Goal: Find specific page/section: Find specific page/section

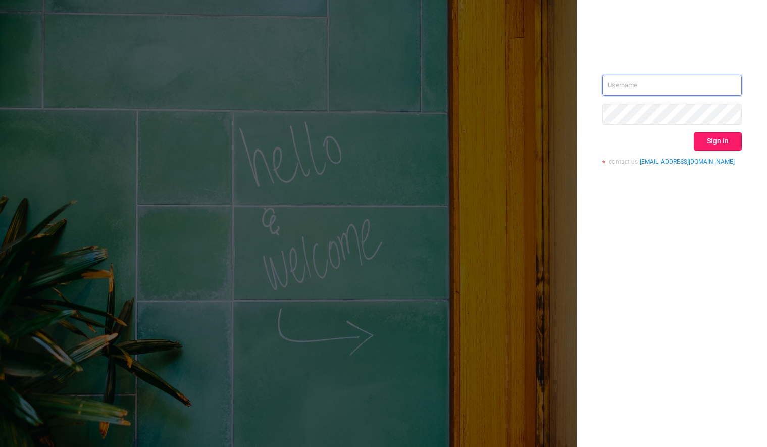
type input "[PERSON_NAME][EMAIL_ADDRESS][DOMAIN_NAME]"
click at [712, 140] on button "Sign in" at bounding box center [718, 141] width 48 height 18
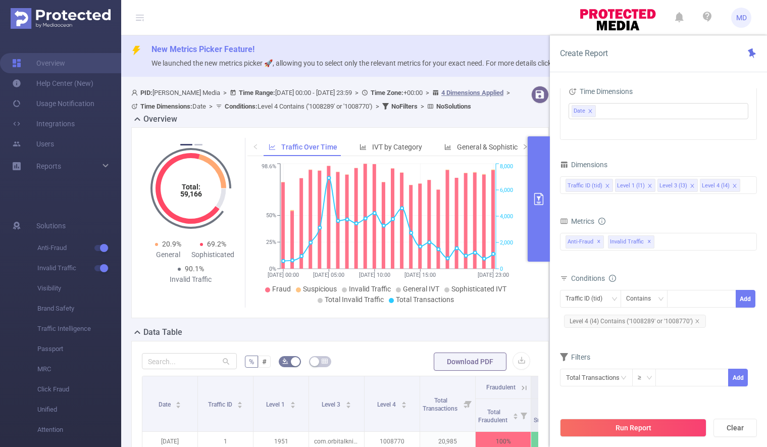
scroll to position [317, 0]
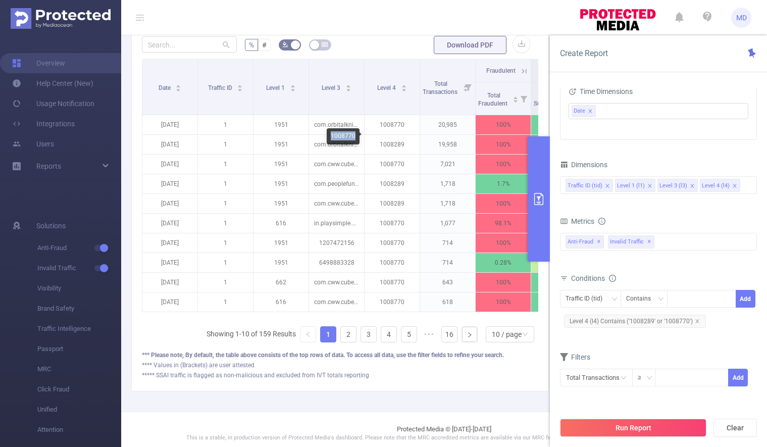
drag, startPoint x: 331, startPoint y: 136, endPoint x: 355, endPoint y: 136, distance: 24.7
click at [355, 136] on div "1008770" at bounding box center [343, 136] width 33 height 16
copy div "1008770"
drag, startPoint x: 336, startPoint y: 156, endPoint x: 354, endPoint y: 156, distance: 18.7
click at [354, 156] on div "1008289" at bounding box center [343, 156] width 33 height 16
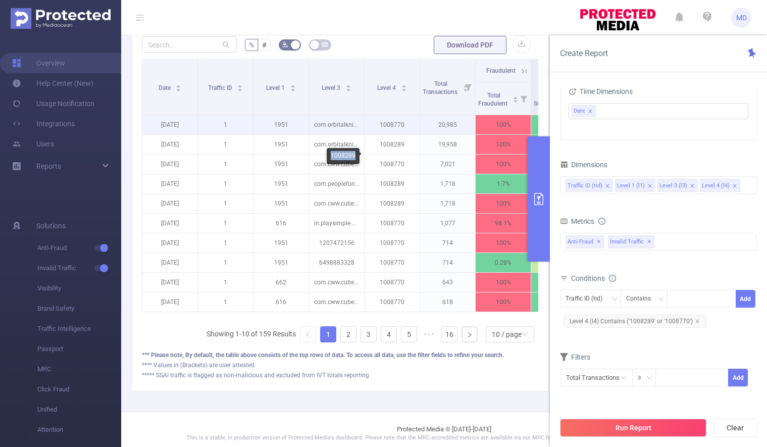
copy div "1008289"
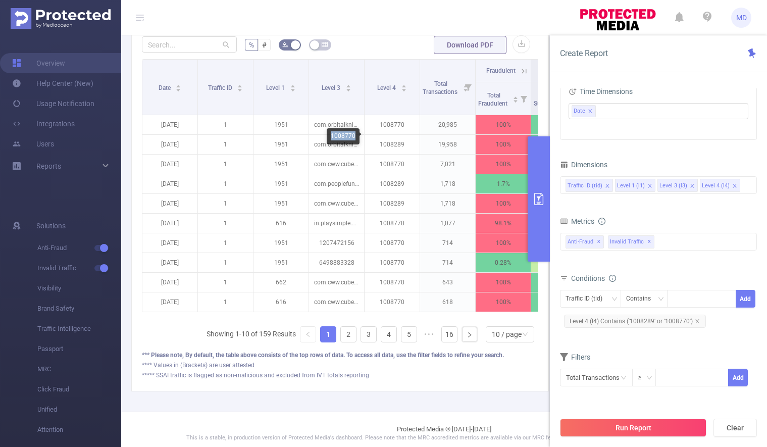
drag, startPoint x: 337, startPoint y: 135, endPoint x: 354, endPoint y: 135, distance: 17.2
click at [354, 135] on div "1008770" at bounding box center [343, 136] width 33 height 16
copy div "1008770"
drag, startPoint x: 334, startPoint y: 155, endPoint x: 354, endPoint y: 157, distance: 20.3
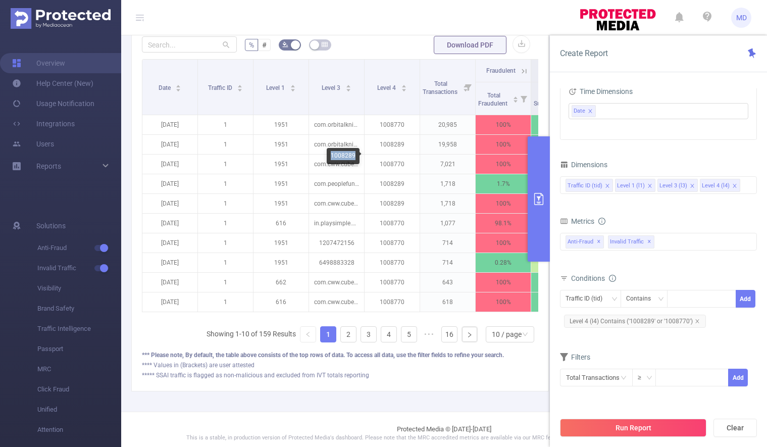
click at [354, 157] on div "1008289" at bounding box center [343, 156] width 33 height 16
copy div "1008289"
drag, startPoint x: 330, startPoint y: 133, endPoint x: 355, endPoint y: 136, distance: 25.4
click at [355, 136] on div "1008770" at bounding box center [343, 136] width 33 height 16
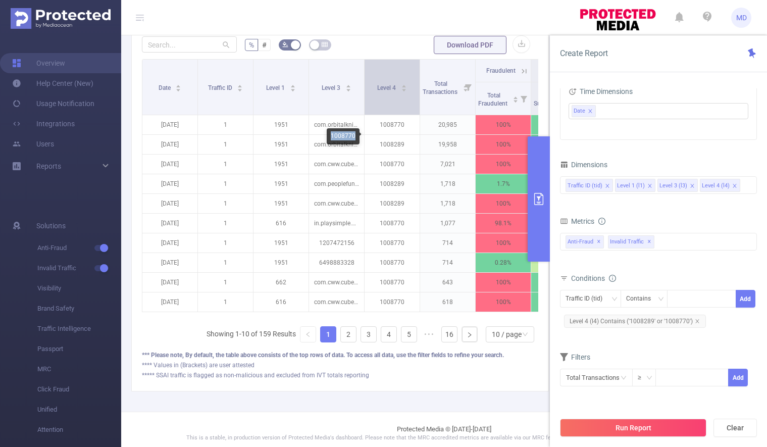
copy div "1008770"
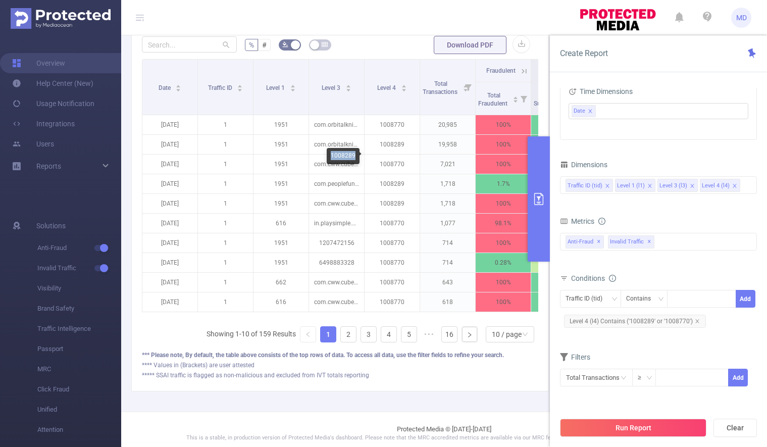
drag, startPoint x: 336, startPoint y: 155, endPoint x: 354, endPoint y: 157, distance: 18.7
click at [354, 157] on div "1008289" at bounding box center [343, 156] width 33 height 16
copy div "1008289"
drag, startPoint x: 332, startPoint y: 136, endPoint x: 356, endPoint y: 137, distance: 24.8
click at [356, 137] on div "1008770" at bounding box center [343, 136] width 33 height 16
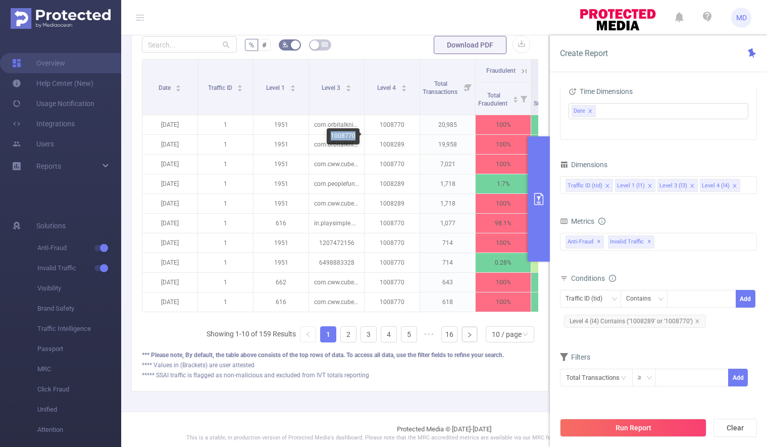
copy div "1008770"
drag, startPoint x: 333, startPoint y: 154, endPoint x: 355, endPoint y: 155, distance: 22.2
click at [355, 155] on div "1008289" at bounding box center [343, 156] width 33 height 16
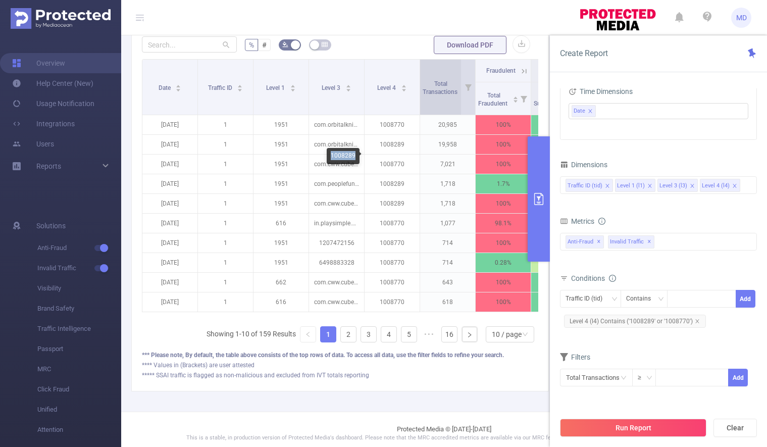
copy div "1008289"
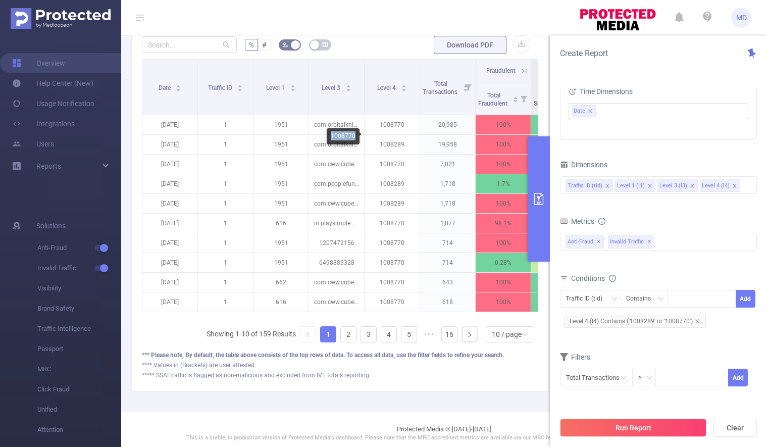
drag, startPoint x: 331, startPoint y: 134, endPoint x: 355, endPoint y: 137, distance: 24.4
click at [355, 137] on div "1008770" at bounding box center [343, 136] width 33 height 16
drag, startPoint x: 331, startPoint y: 155, endPoint x: 355, endPoint y: 157, distance: 24.3
click at [355, 157] on div "1008289" at bounding box center [343, 156] width 33 height 16
drag, startPoint x: 334, startPoint y: 137, endPoint x: 356, endPoint y: 135, distance: 22.3
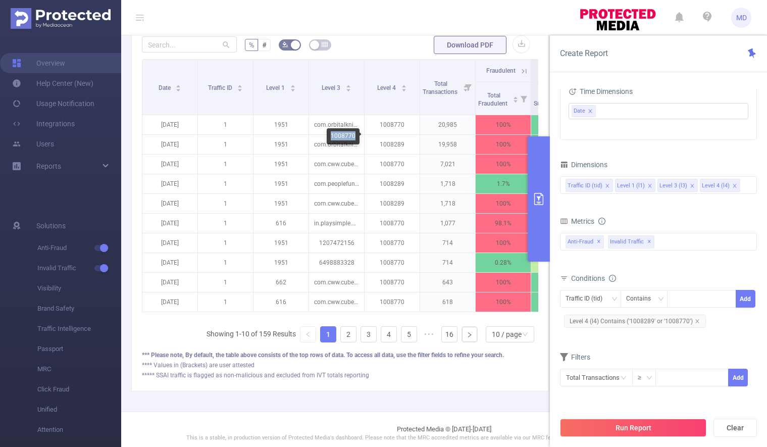
click at [356, 135] on div "1008770" at bounding box center [343, 136] width 33 height 16
drag, startPoint x: 330, startPoint y: 155, endPoint x: 354, endPoint y: 160, distance: 24.2
click at [354, 160] on div "1008289" at bounding box center [343, 156] width 33 height 16
drag, startPoint x: 336, startPoint y: 136, endPoint x: 354, endPoint y: 136, distance: 17.7
click at [353, 136] on div "1008770" at bounding box center [343, 136] width 33 height 16
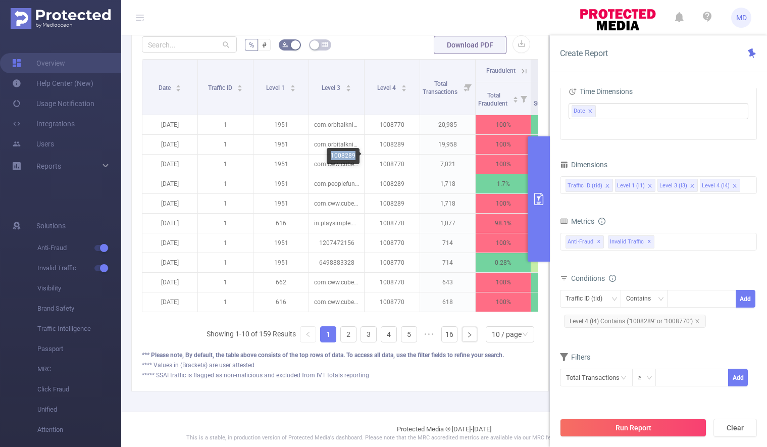
drag, startPoint x: 331, startPoint y: 154, endPoint x: 354, endPoint y: 154, distance: 23.7
click at [354, 154] on div "1008289" at bounding box center [343, 156] width 33 height 16
drag, startPoint x: 341, startPoint y: 134, endPoint x: 354, endPoint y: 134, distance: 13.1
click at [354, 134] on div "1008770" at bounding box center [343, 136] width 33 height 16
drag, startPoint x: 331, startPoint y: 154, endPoint x: 355, endPoint y: 155, distance: 24.3
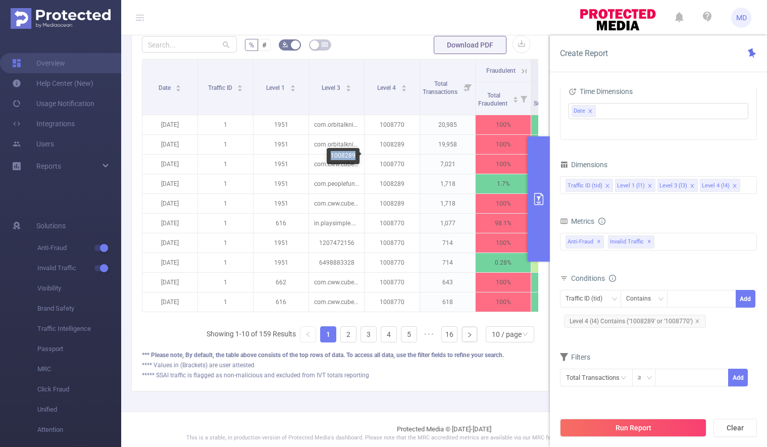
click at [355, 155] on div "1008289" at bounding box center [343, 156] width 33 height 16
drag, startPoint x: 345, startPoint y: 135, endPoint x: 355, endPoint y: 135, distance: 9.6
click at [355, 135] on div "1008770" at bounding box center [343, 136] width 33 height 16
drag, startPoint x: 344, startPoint y: 154, endPoint x: 354, endPoint y: 155, distance: 10.6
click at [354, 155] on div "1008289" at bounding box center [343, 156] width 33 height 16
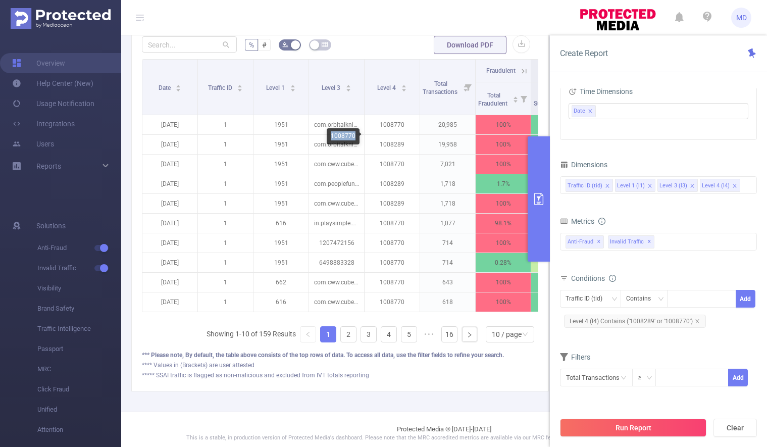
drag, startPoint x: 331, startPoint y: 136, endPoint x: 358, endPoint y: 137, distance: 27.3
click at [358, 137] on div "1008770" at bounding box center [343, 136] width 33 height 16
drag, startPoint x: 331, startPoint y: 153, endPoint x: 354, endPoint y: 157, distance: 22.9
click at [354, 157] on div "1008289" at bounding box center [343, 156] width 33 height 16
drag, startPoint x: 332, startPoint y: 134, endPoint x: 356, endPoint y: 137, distance: 24.4
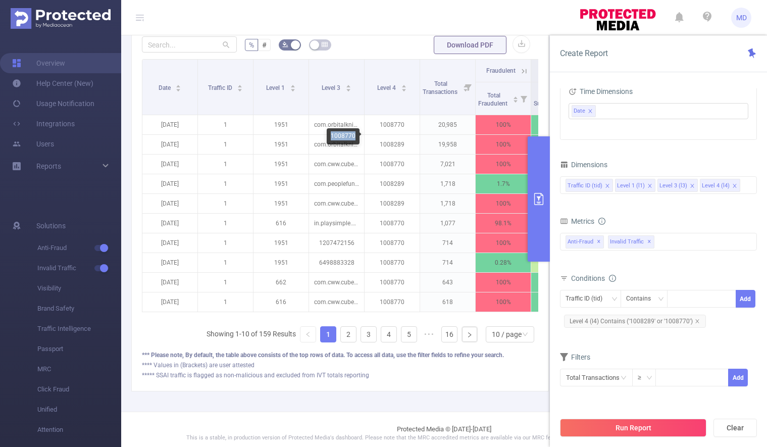
click at [356, 137] on div "1008770" at bounding box center [343, 136] width 33 height 16
drag, startPoint x: 342, startPoint y: 155, endPoint x: 355, endPoint y: 155, distance: 13.1
click at [355, 155] on div "1008289" at bounding box center [343, 156] width 33 height 16
drag, startPoint x: 334, startPoint y: 136, endPoint x: 355, endPoint y: 138, distance: 21.3
click at [355, 138] on div "1008770" at bounding box center [343, 136] width 33 height 16
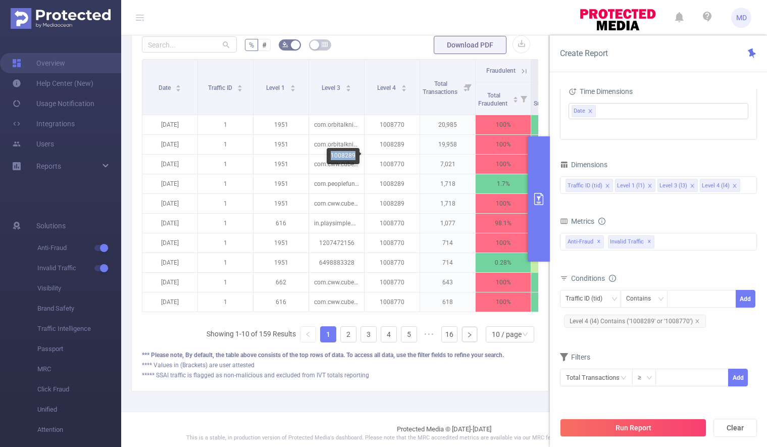
drag, startPoint x: 331, startPoint y: 154, endPoint x: 355, endPoint y: 155, distance: 24.8
click at [355, 155] on div "1008289" at bounding box center [343, 156] width 33 height 16
click at [334, 133] on div "1008770" at bounding box center [343, 136] width 33 height 16
click at [340, 135] on div "1008770" at bounding box center [343, 136] width 33 height 16
drag, startPoint x: 331, startPoint y: 136, endPoint x: 354, endPoint y: 135, distance: 23.2
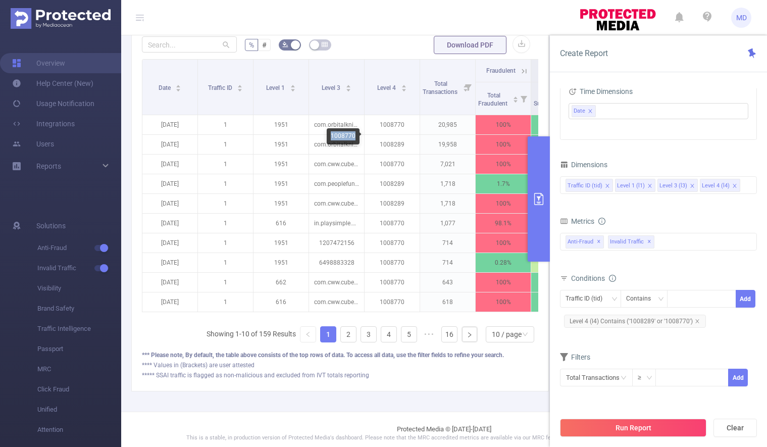
click at [354, 135] on div "1008770" at bounding box center [343, 136] width 33 height 16
drag, startPoint x: 334, startPoint y: 155, endPoint x: 355, endPoint y: 157, distance: 21.3
click at [355, 157] on div "1008289" at bounding box center [343, 156] width 33 height 16
drag, startPoint x: 340, startPoint y: 137, endPoint x: 354, endPoint y: 137, distance: 14.6
click at [354, 137] on div "1008770" at bounding box center [343, 136] width 33 height 16
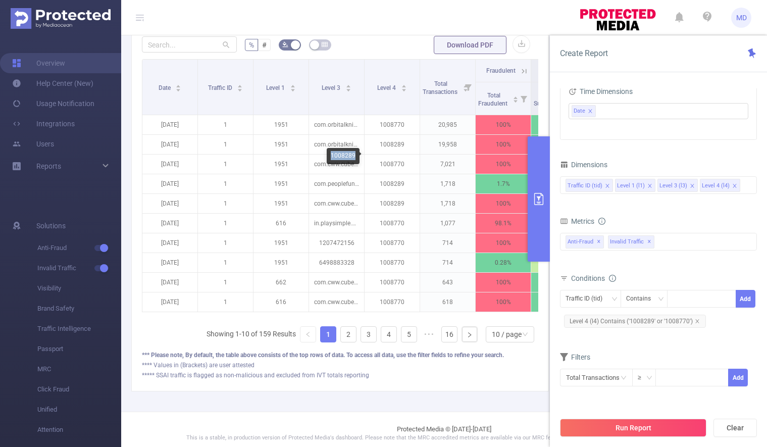
drag, startPoint x: 331, startPoint y: 155, endPoint x: 354, endPoint y: 156, distance: 23.8
click at [354, 156] on div "1008289" at bounding box center [343, 156] width 33 height 16
drag, startPoint x: 344, startPoint y: 136, endPoint x: 359, endPoint y: 138, distance: 15.3
click at [359, 138] on div "1008770" at bounding box center [345, 136] width 37 height 16
drag, startPoint x: 330, startPoint y: 154, endPoint x: 360, endPoint y: 157, distance: 29.9
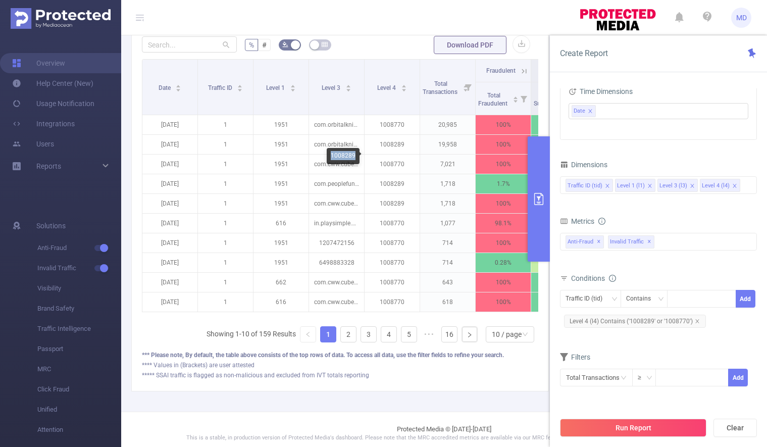
click at [360, 157] on div "1008289" at bounding box center [345, 156] width 37 height 16
drag, startPoint x: 331, startPoint y: 135, endPoint x: 355, endPoint y: 137, distance: 24.4
click at [355, 137] on div "1008770" at bounding box center [343, 136] width 33 height 16
drag, startPoint x: 331, startPoint y: 154, endPoint x: 355, endPoint y: 157, distance: 24.8
click at [355, 157] on div "1008289" at bounding box center [343, 156] width 33 height 16
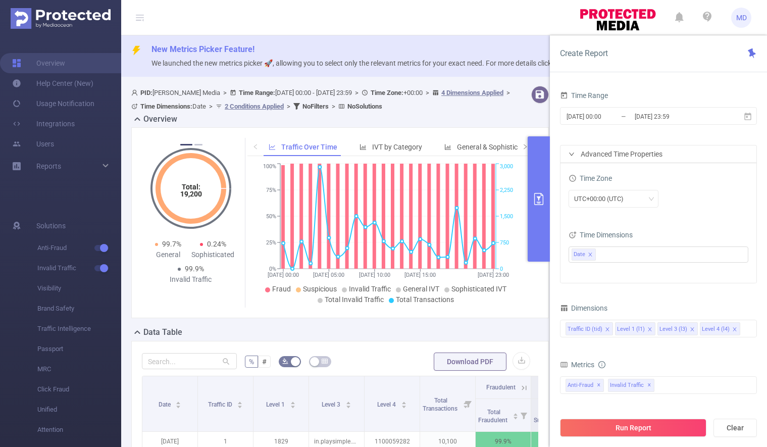
scroll to position [213, 0]
